Goal: Find specific page/section: Find specific page/section

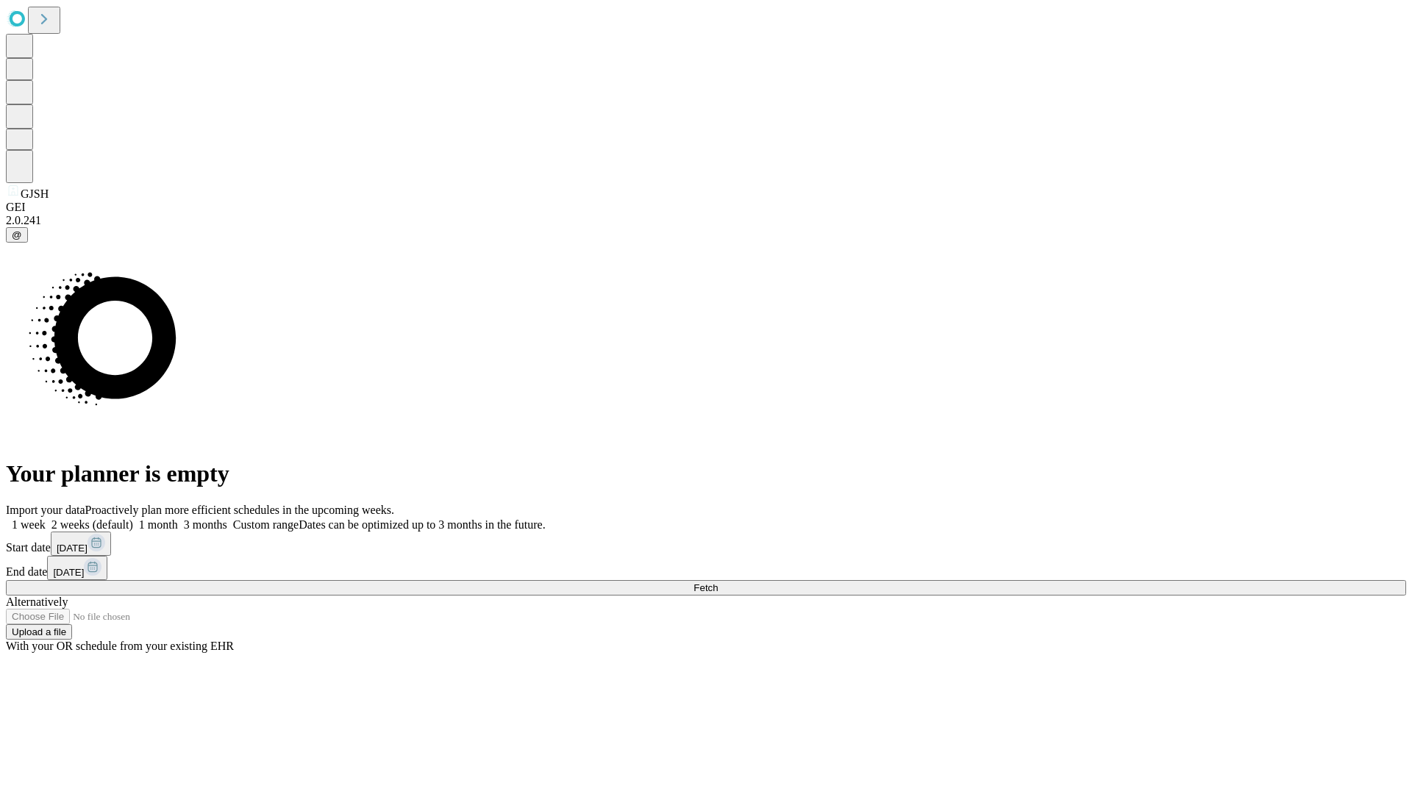
click at [718, 582] on span "Fetch" at bounding box center [705, 587] width 24 height 11
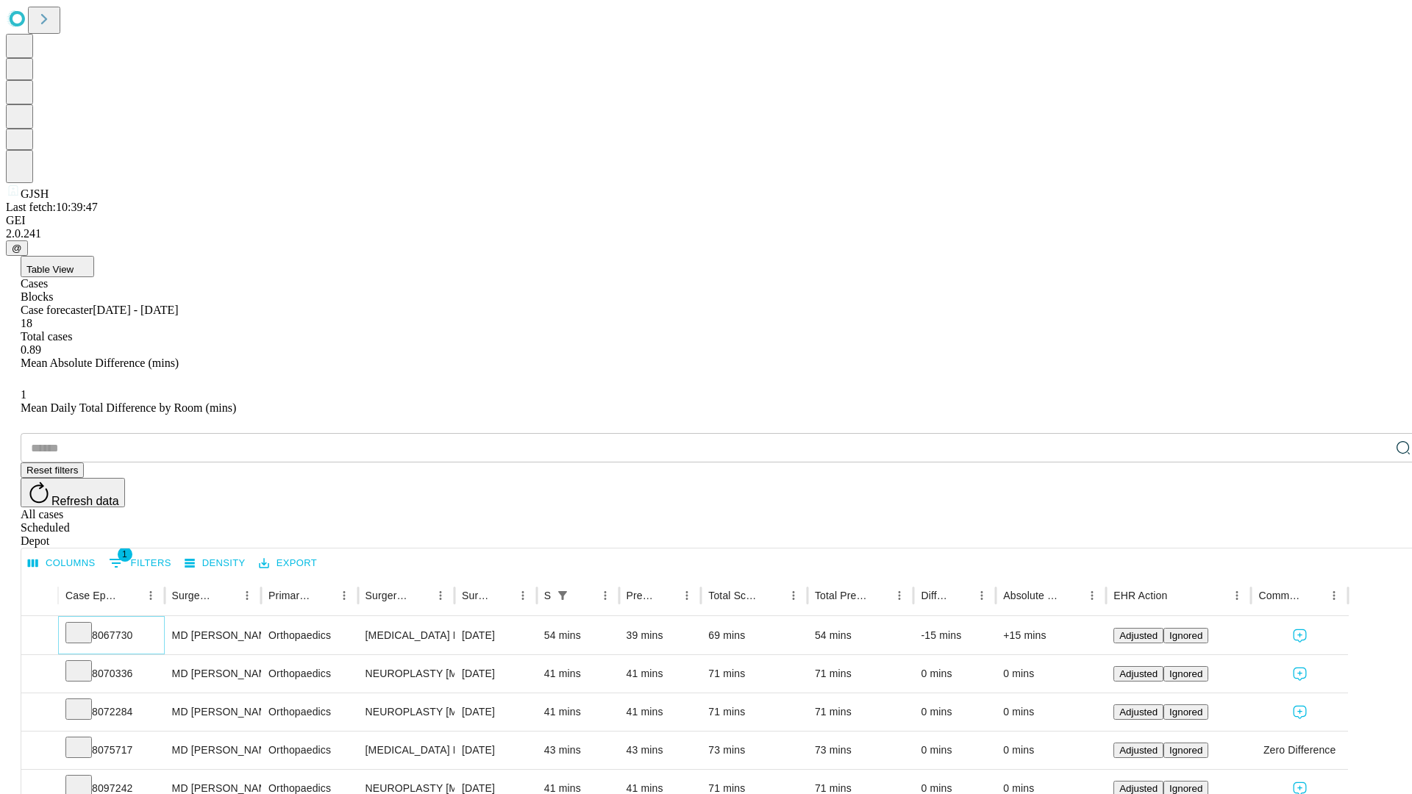
click at [86, 624] on icon at bounding box center [78, 631] width 15 height 15
